Goal: Task Accomplishment & Management: Manage account settings

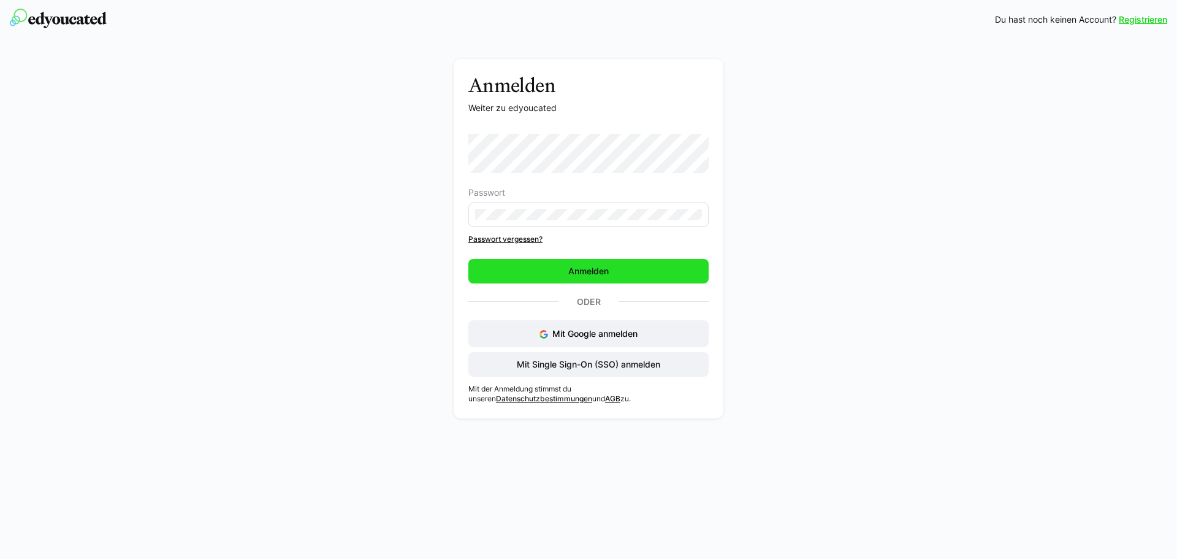
click at [613, 275] on span "Anmelden" at bounding box center [588, 271] width 240 height 25
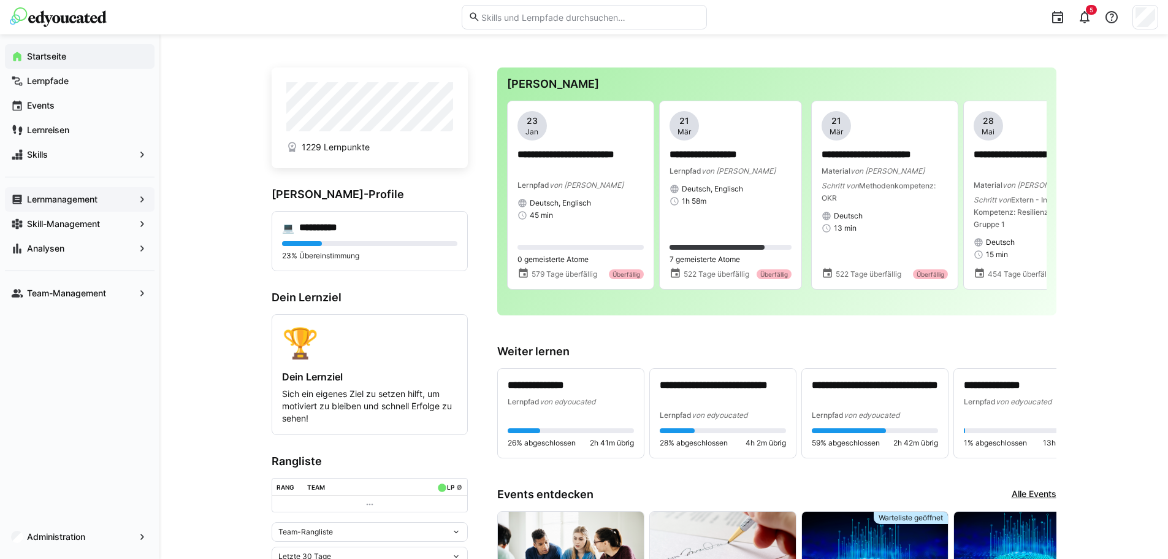
click at [0, 0] on app-navigation-label "Lernmanagement" at bounding box center [0, 0] width 0 height 0
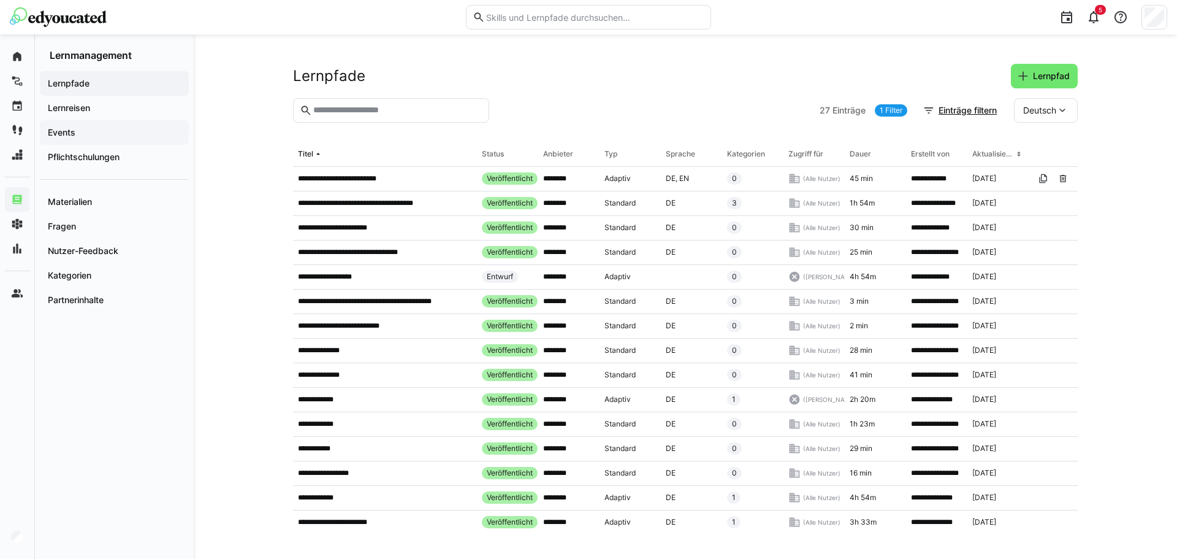
click at [82, 133] on span "Events" at bounding box center [114, 132] width 137 height 12
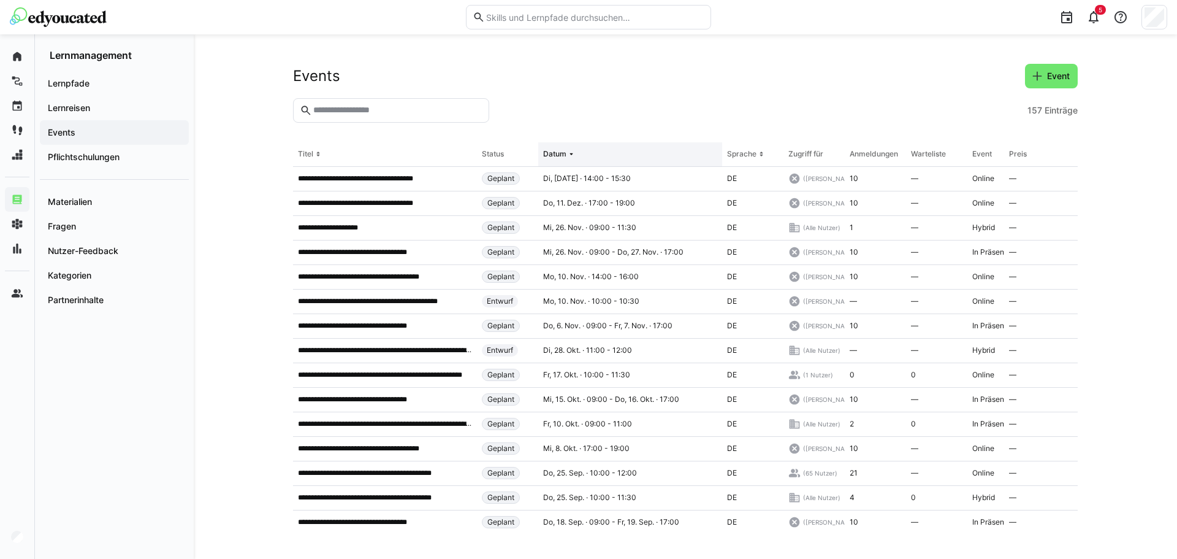
click at [646, 158] on th "Datum" at bounding box center [630, 154] width 184 height 25
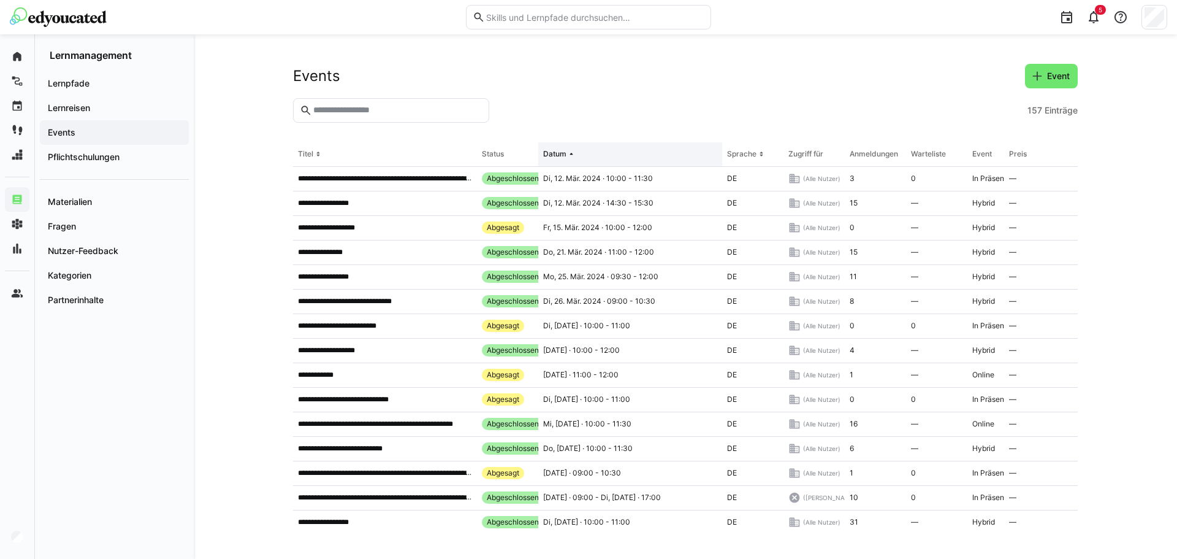
click at [606, 150] on th "Datum" at bounding box center [630, 154] width 184 height 25
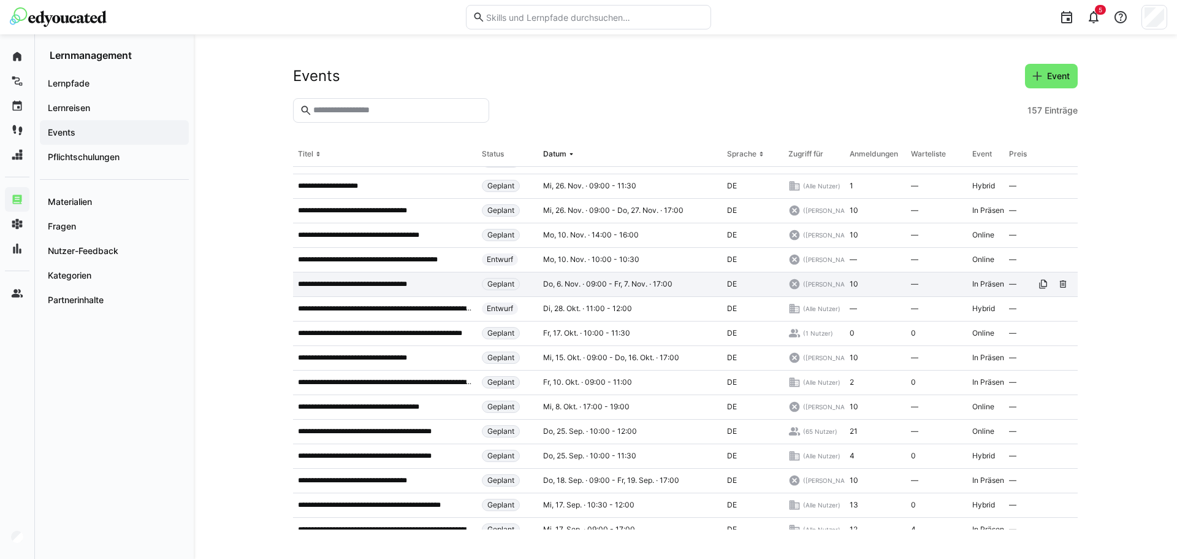
scroll to position [61, 0]
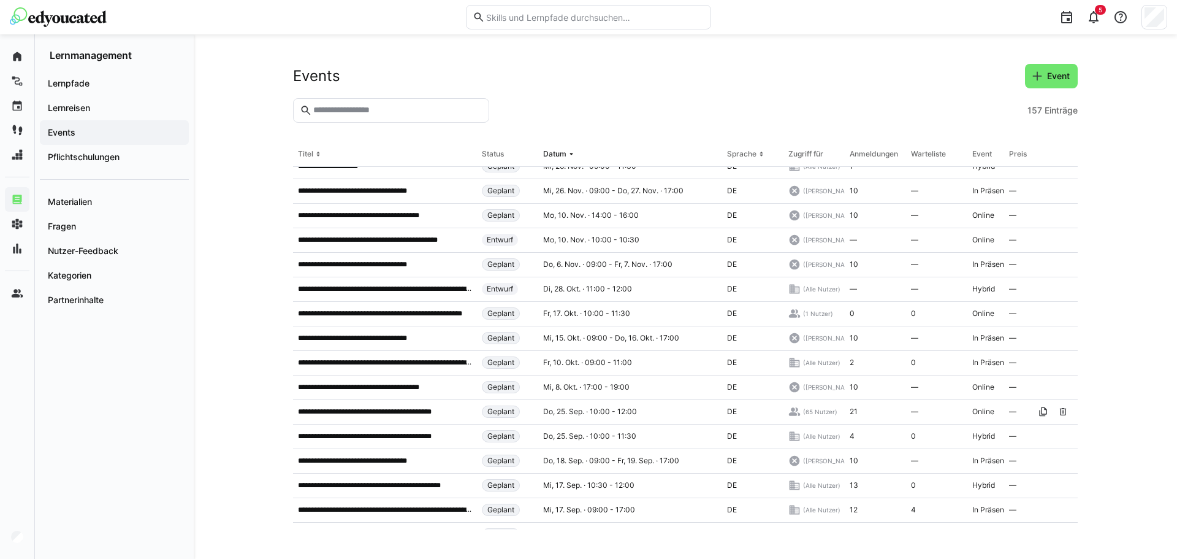
drag, startPoint x: 388, startPoint y: 407, endPoint x: 254, endPoint y: 389, distance: 135.5
click at [254, 389] on div "**********" at bounding box center [686, 296] width 984 height 524
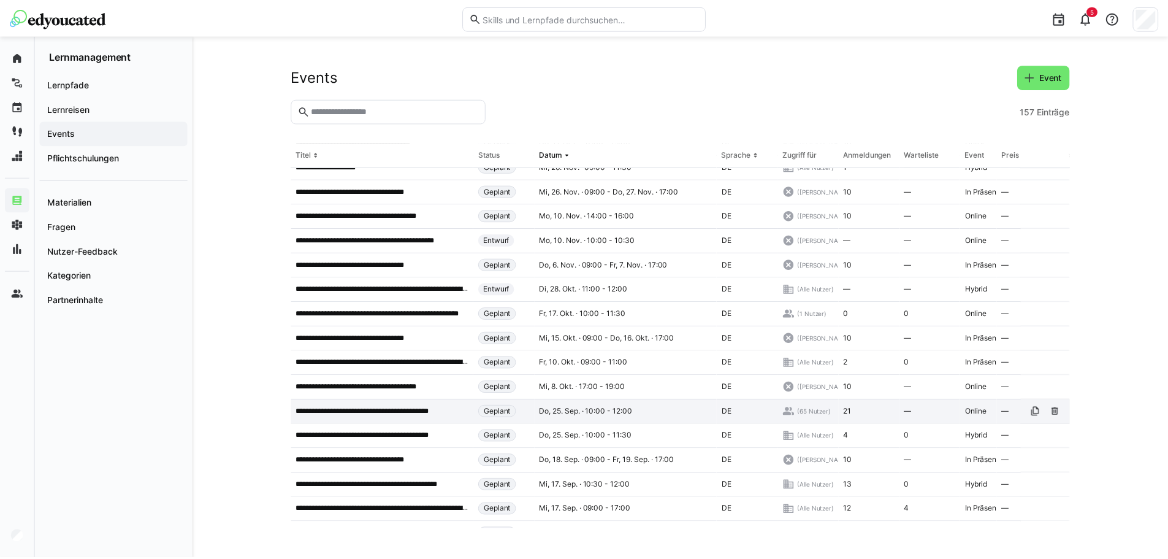
scroll to position [123, 0]
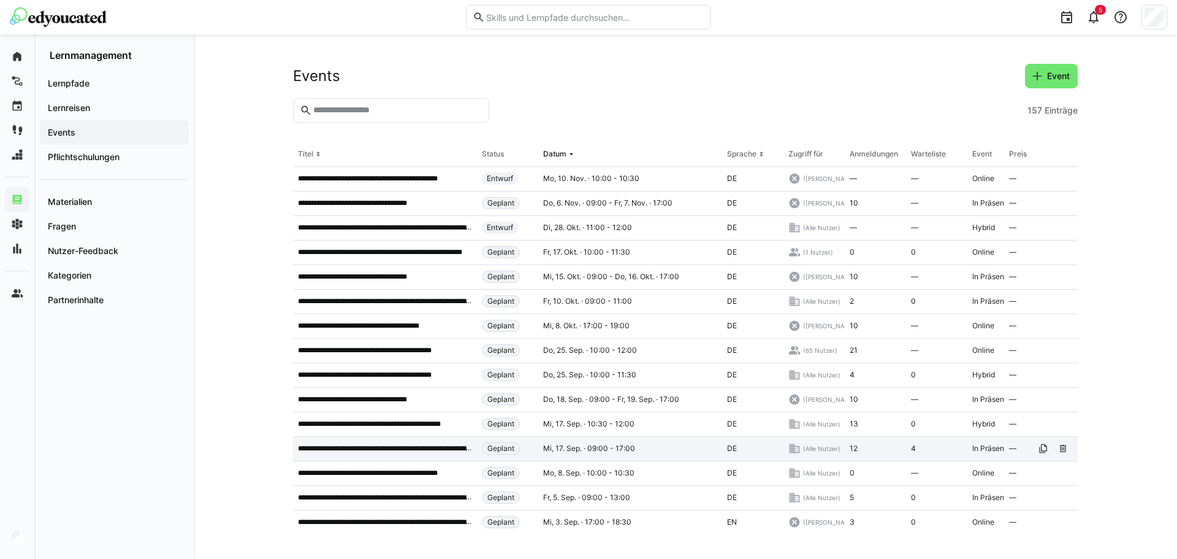
click at [369, 451] on p "**********" at bounding box center [385, 448] width 174 height 10
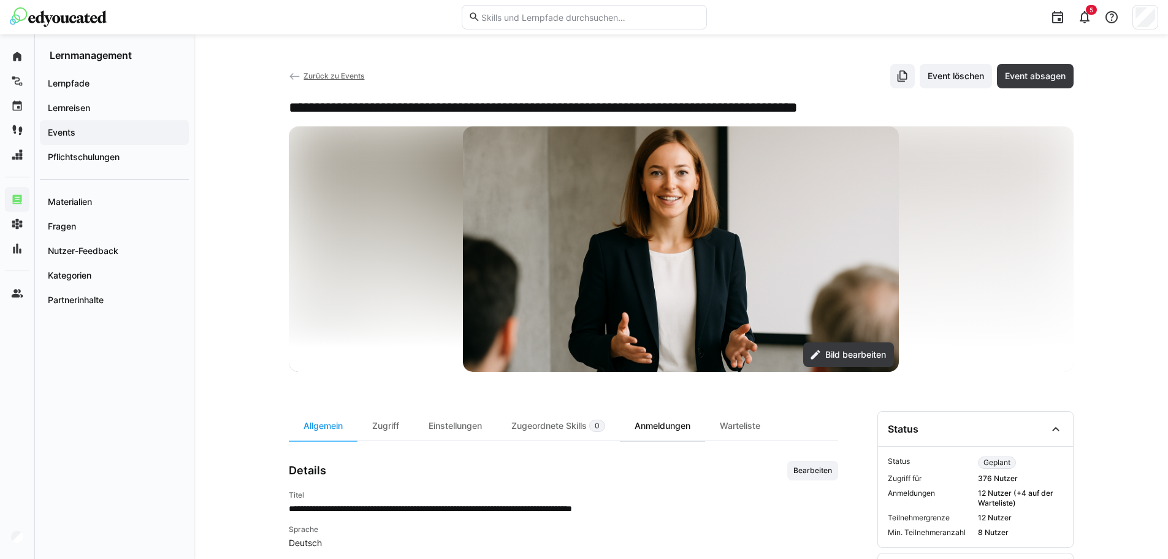
click at [656, 430] on div "Anmeldungen" at bounding box center [662, 425] width 85 height 29
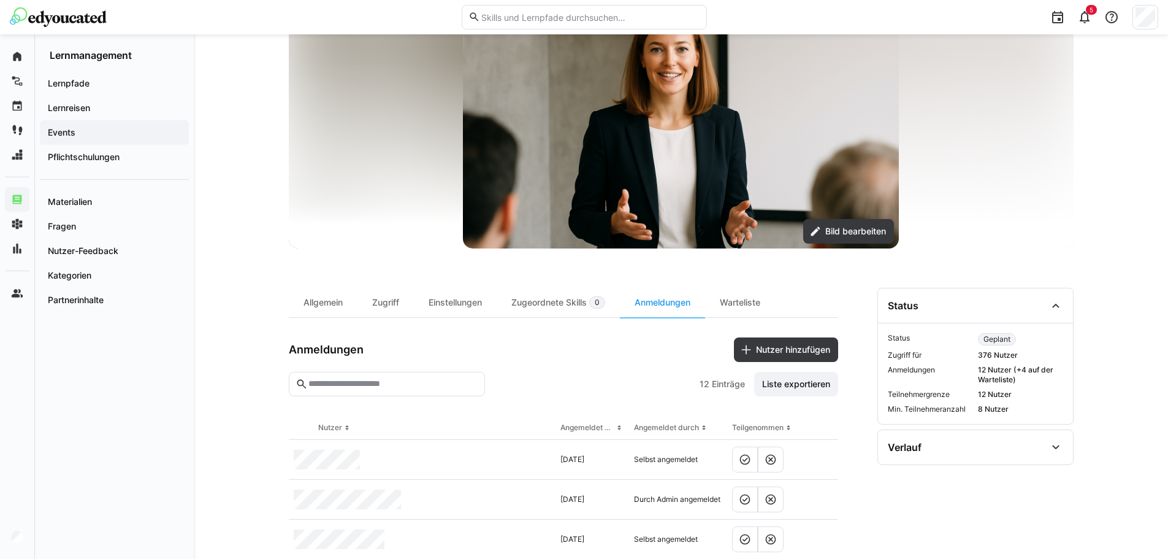
scroll to position [123, 0]
click at [717, 304] on div "Warteliste" at bounding box center [740, 302] width 70 height 29
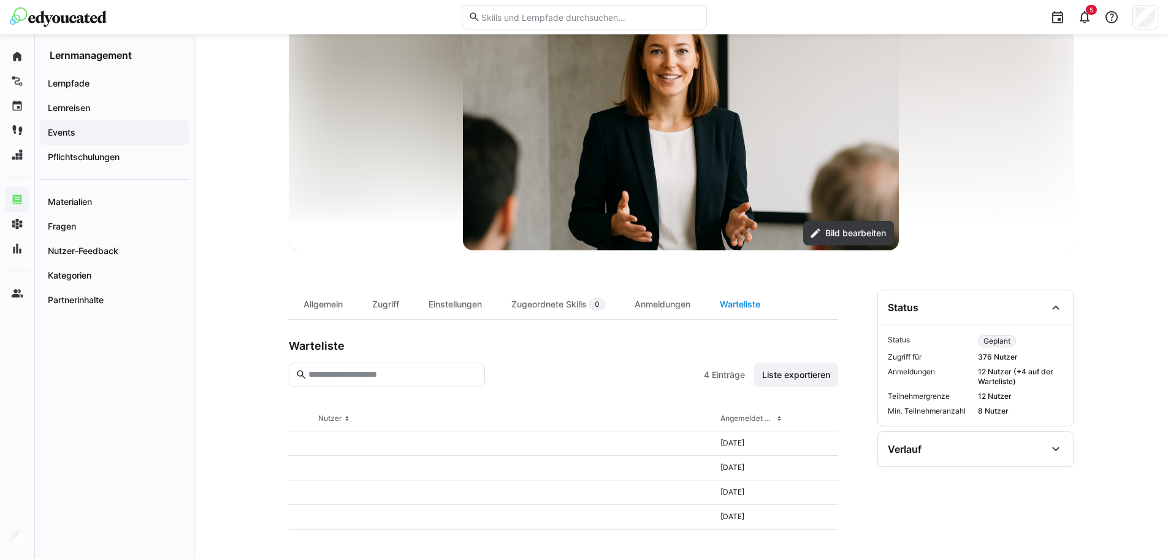
scroll to position [121, 0]
click at [666, 305] on div "Anmeldungen" at bounding box center [662, 303] width 85 height 29
